Goal: Task Accomplishment & Management: Use online tool/utility

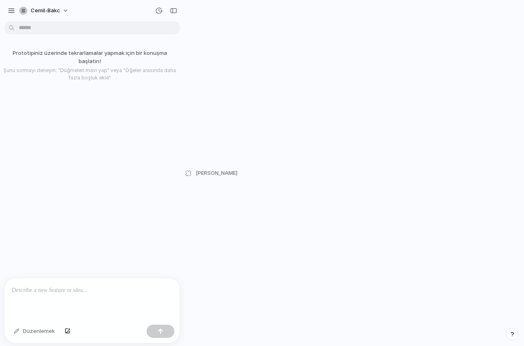
click at [98, 288] on p at bounding box center [92, 290] width 160 height 10
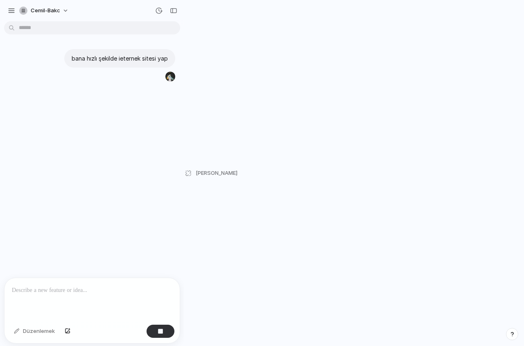
click at [200, 170] on font "[PERSON_NAME]" at bounding box center [217, 172] width 42 height 7
click at [169, 77] on div at bounding box center [170, 77] width 10 height 10
drag, startPoint x: 174, startPoint y: 293, endPoint x: 167, endPoint y: 327, distance: 34.8
click at [167, 327] on button "button" at bounding box center [160, 330] width 28 height 13
click at [125, 285] on p at bounding box center [90, 290] width 157 height 10
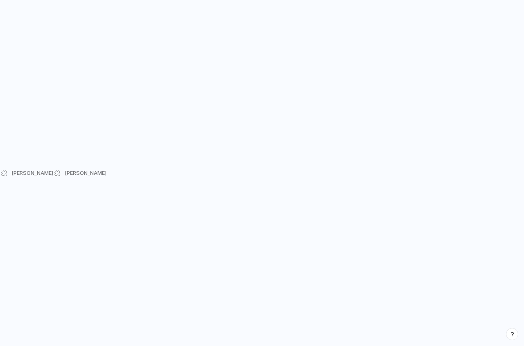
click at [19, 173] on font "[PERSON_NAME]" at bounding box center [32, 172] width 42 height 7
click at [65, 173] on font "[PERSON_NAME]" at bounding box center [86, 172] width 42 height 7
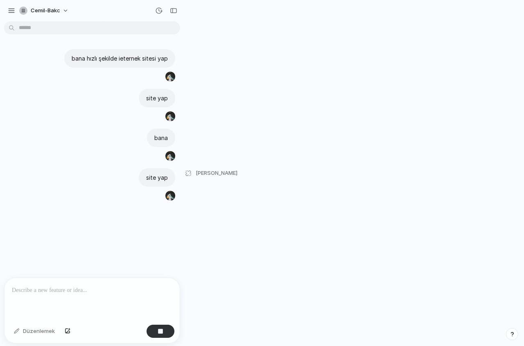
click at [34, 335] on div "Düzenlemek" at bounding box center [34, 330] width 49 height 13
click at [114, 293] on div at bounding box center [92, 299] width 175 height 43
click at [199, 172] on font "[PERSON_NAME]" at bounding box center [217, 172] width 42 height 7
click at [11, 11] on div "button" at bounding box center [11, 10] width 7 height 7
click at [11, 14] on button "button" at bounding box center [11, 11] width 12 height 12
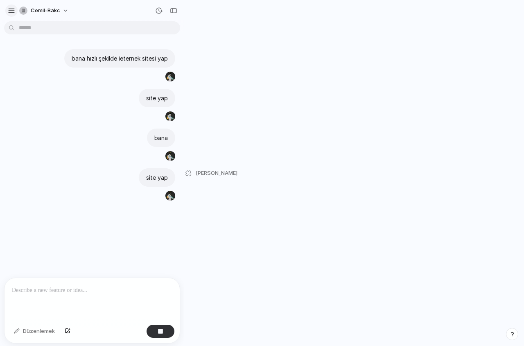
click at [13, 11] on div "button" at bounding box center [11, 10] width 7 height 7
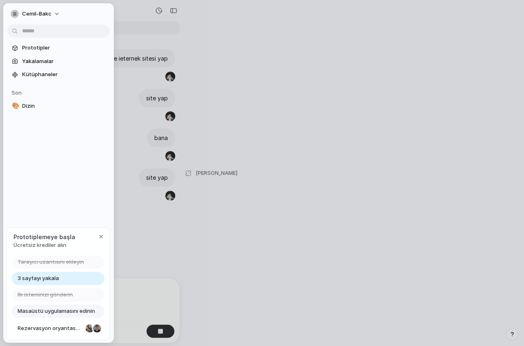
click at [53, 277] on font "3 sayfayı yakala" at bounding box center [38, 278] width 41 height 7
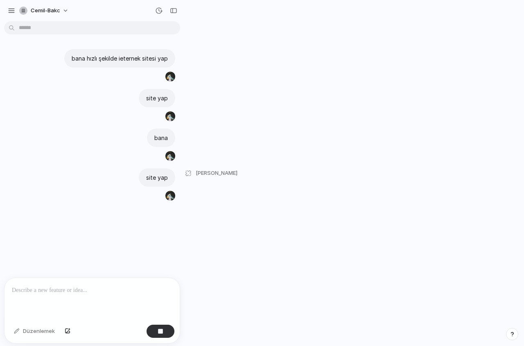
click at [149, 294] on div at bounding box center [92, 299] width 175 height 43
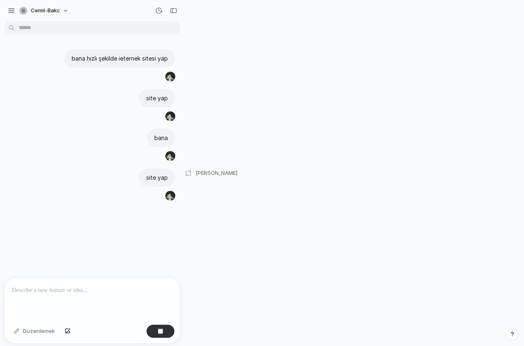
click at [149, 294] on div at bounding box center [92, 299] width 175 height 43
click at [162, 11] on div "button" at bounding box center [158, 10] width 7 height 7
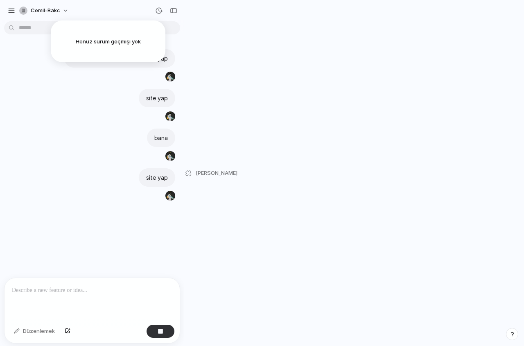
click at [205, 24] on div "Henüz sürüm geçmişi yok" at bounding box center [262, 173] width 524 height 346
